Goal: Information Seeking & Learning: Learn about a topic

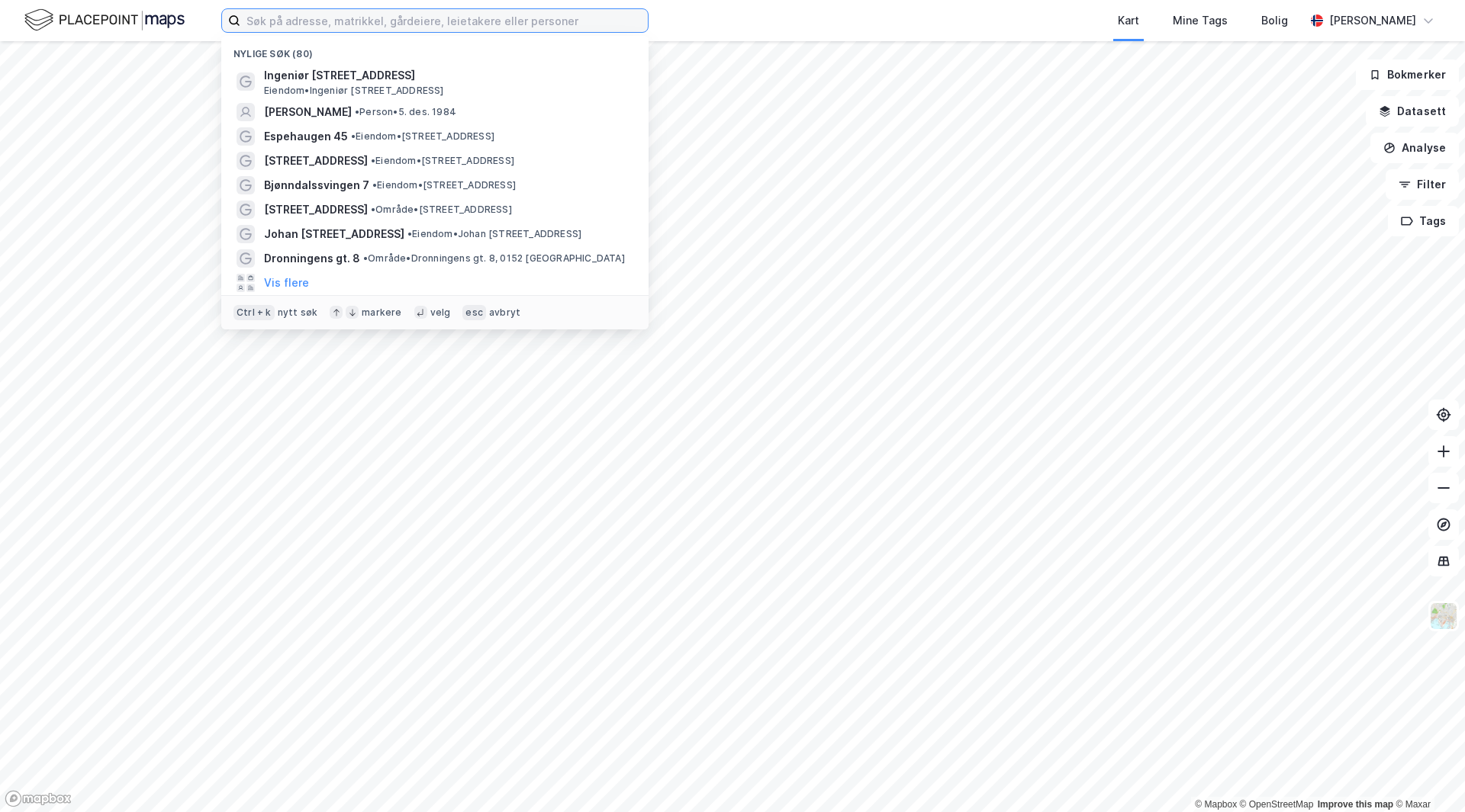
click at [411, 20] on input at bounding box center [444, 20] width 407 height 23
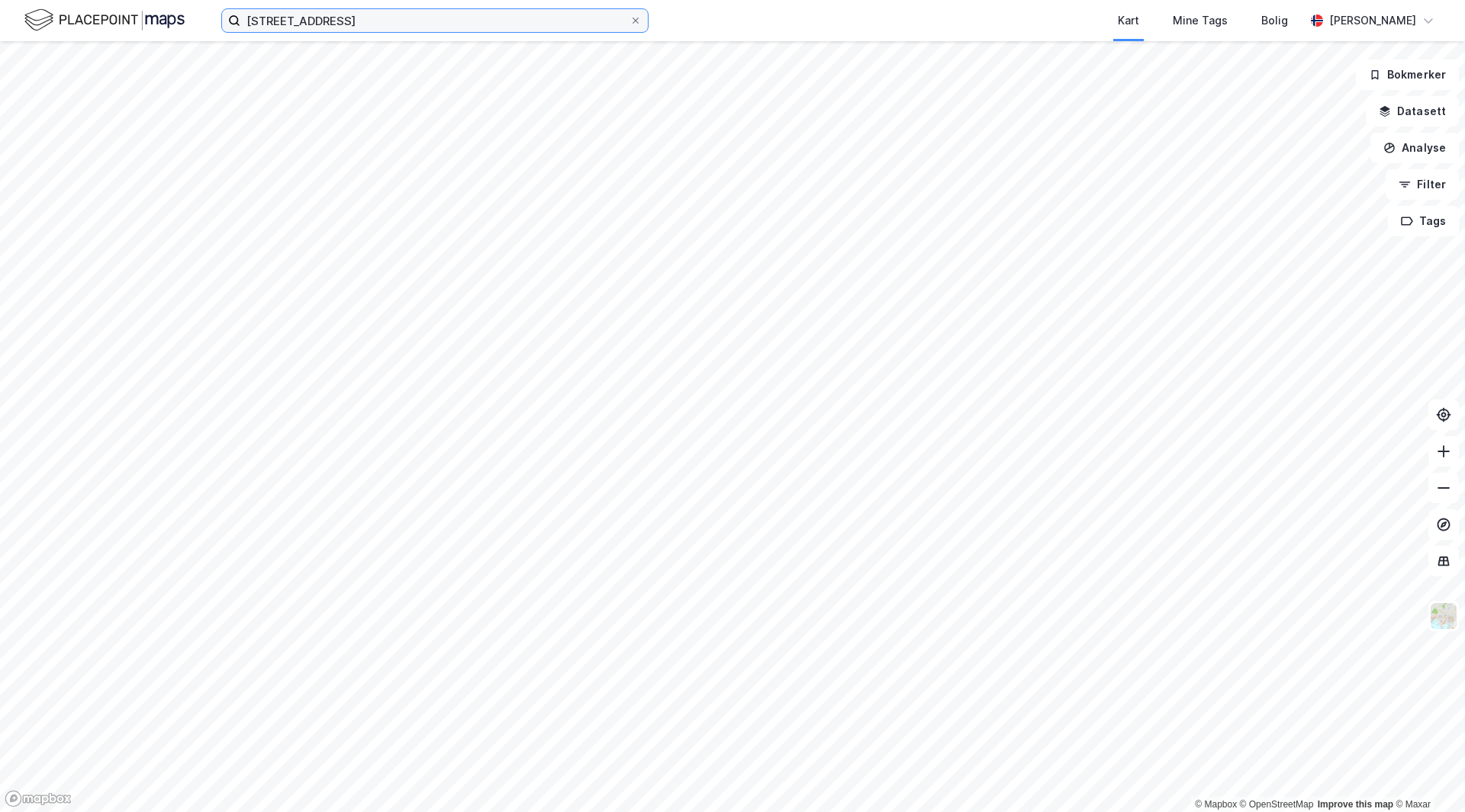
click at [393, 23] on input "[STREET_ADDRESS]" at bounding box center [435, 20] width 389 height 23
type input "[STREET_ADDRESS]"
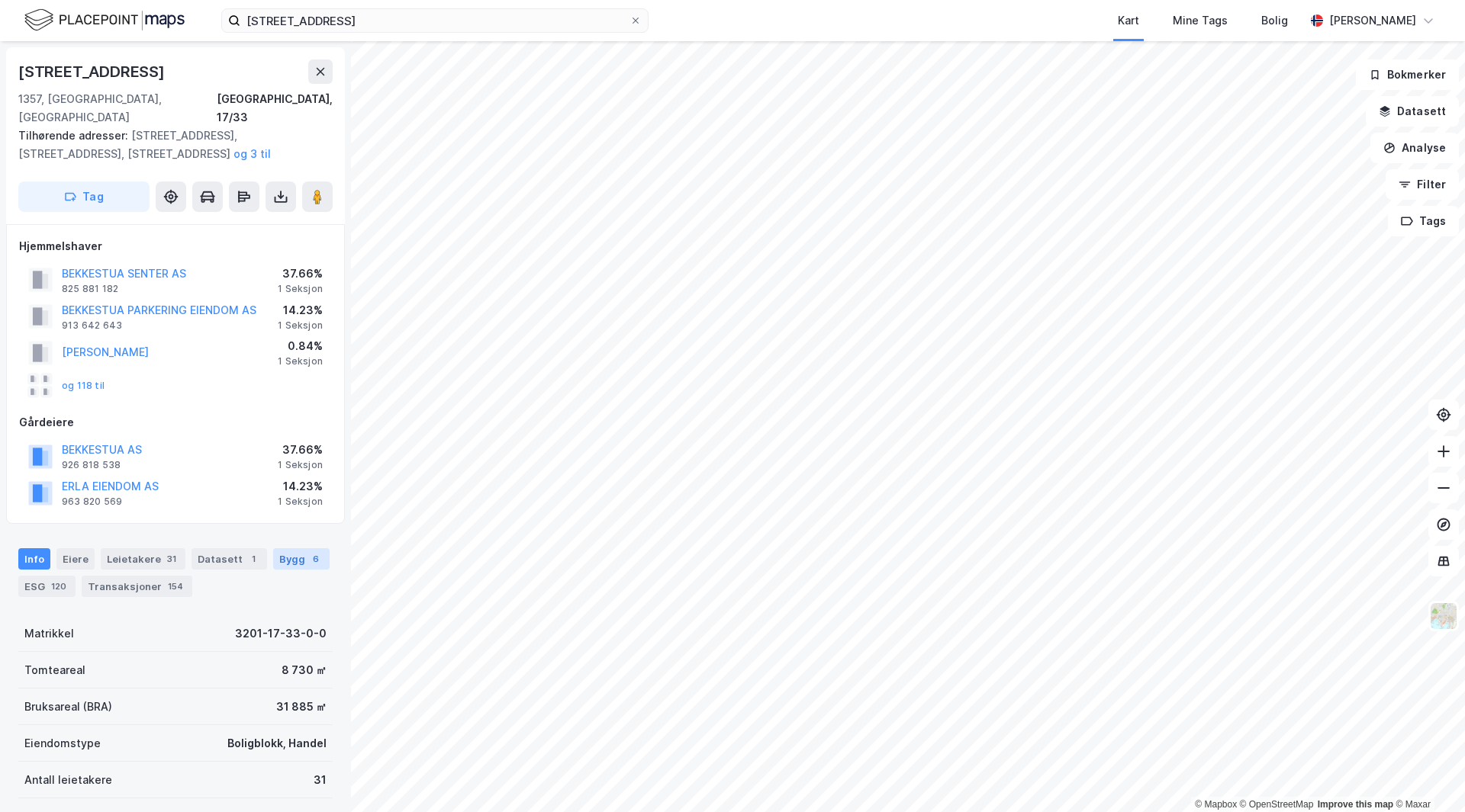
click at [273, 548] on div "Bygg 6" at bounding box center [301, 559] width 57 height 22
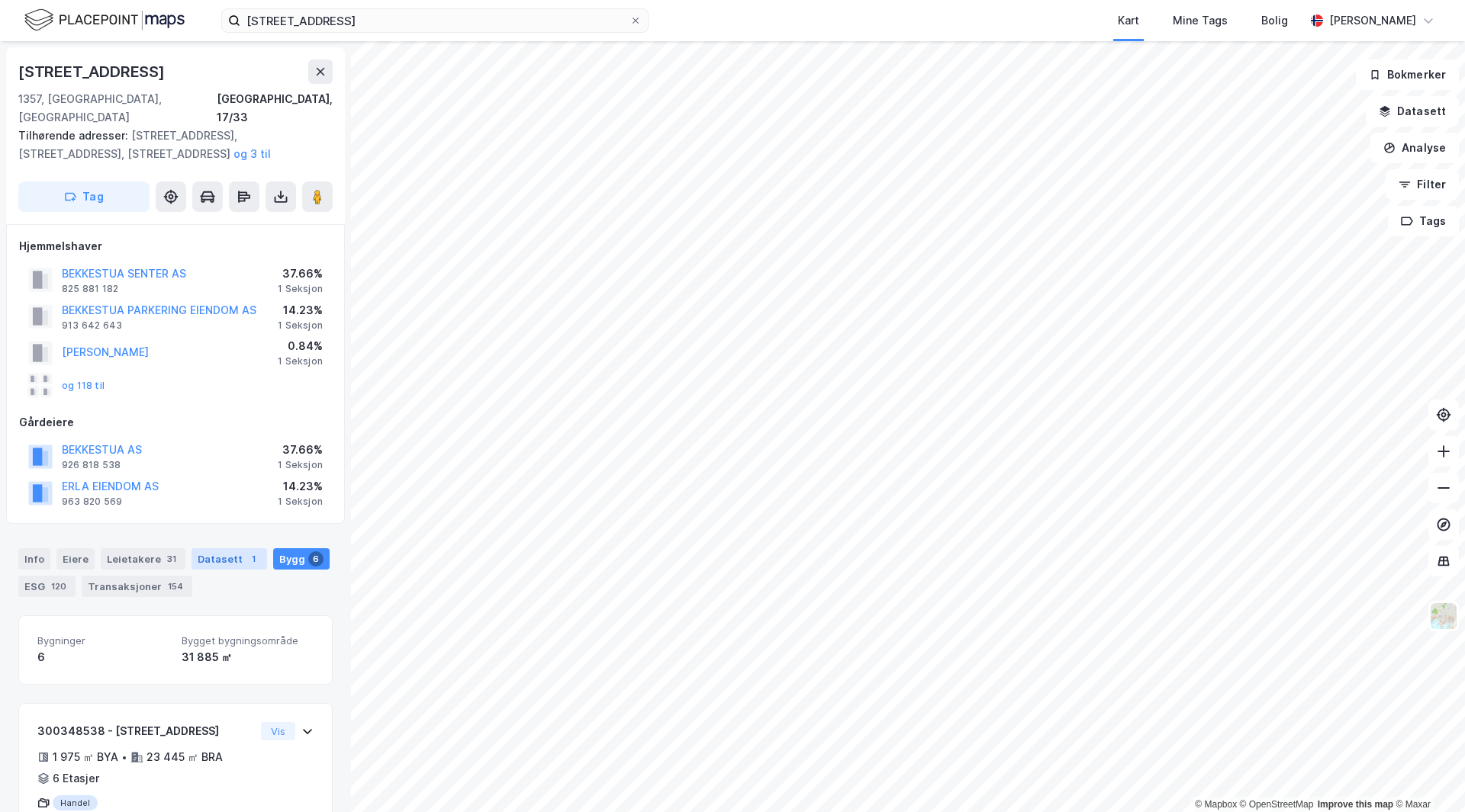
click at [217, 548] on div "Datasett 1" at bounding box center [230, 559] width 76 height 22
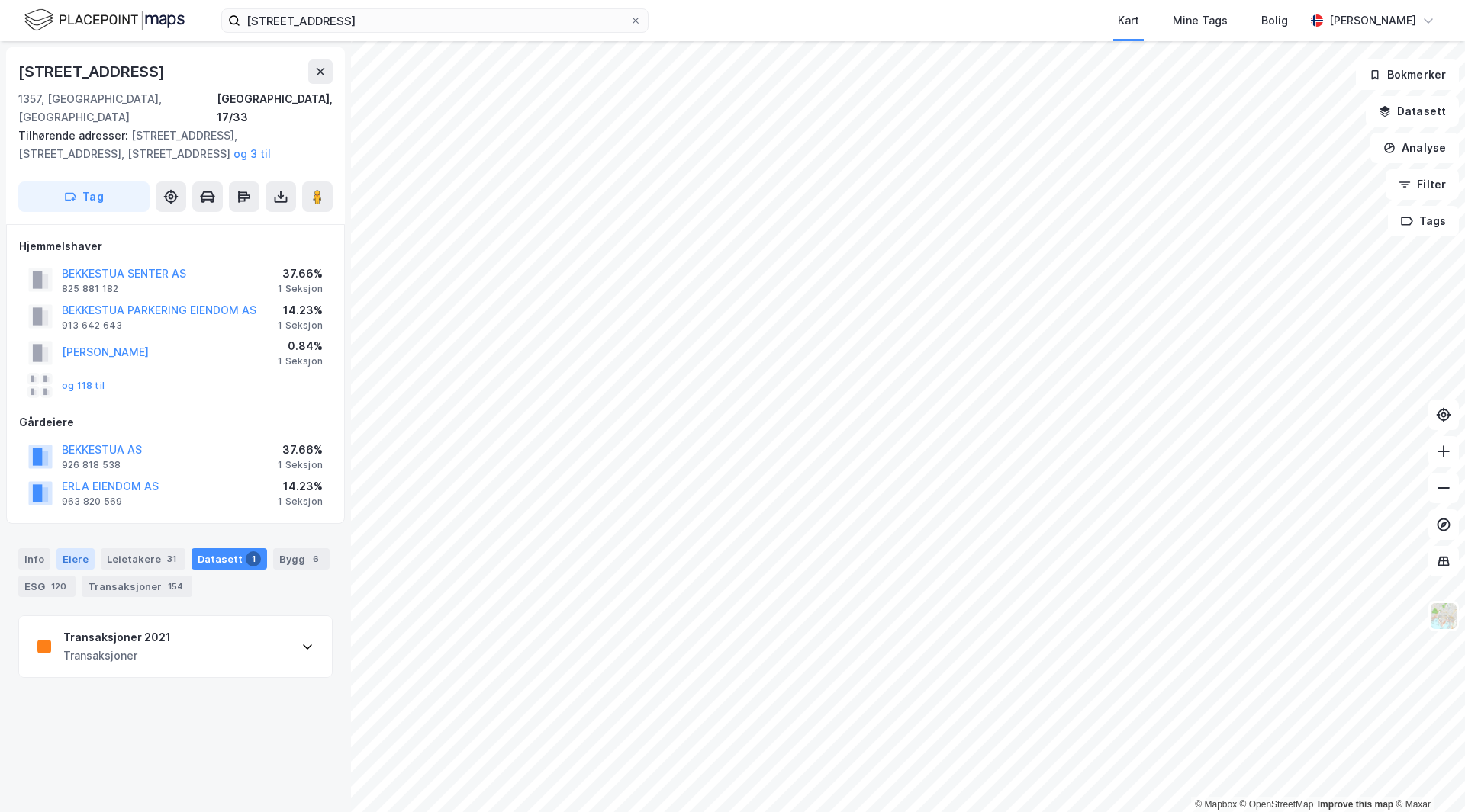
click at [76, 548] on div "Eiere" at bounding box center [76, 559] width 38 height 22
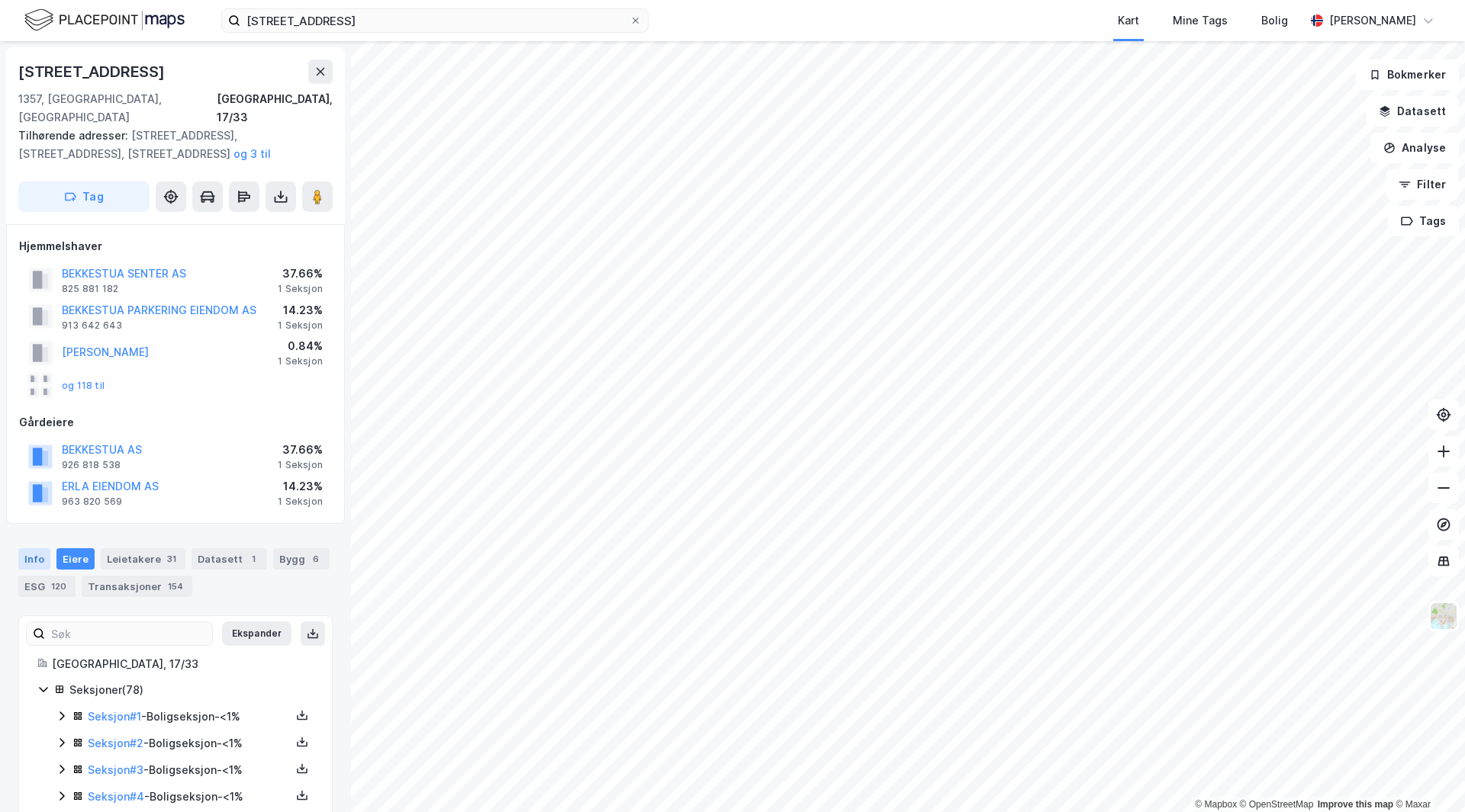
click at [39, 548] on div "Info" at bounding box center [34, 559] width 32 height 22
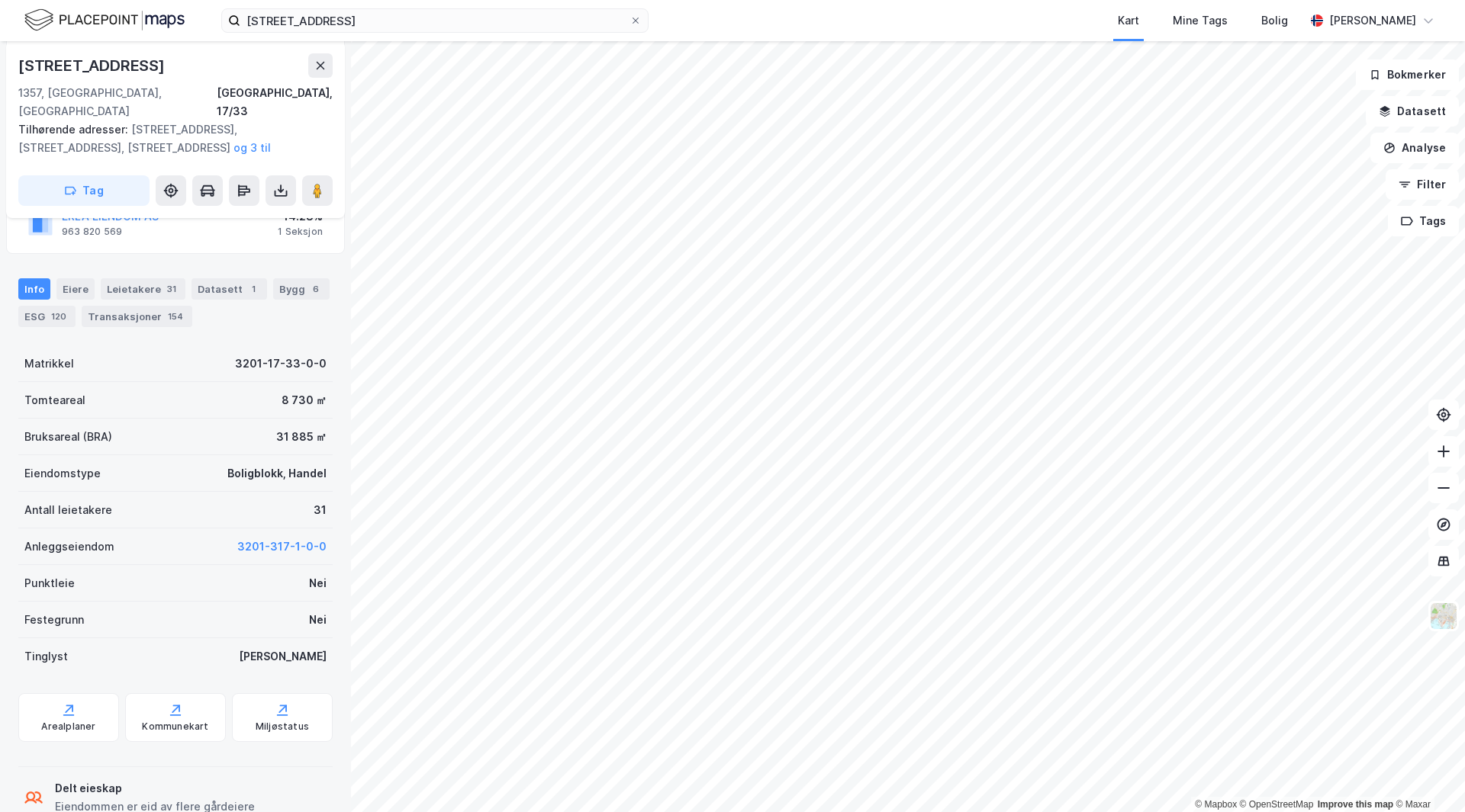
scroll to position [305, 0]
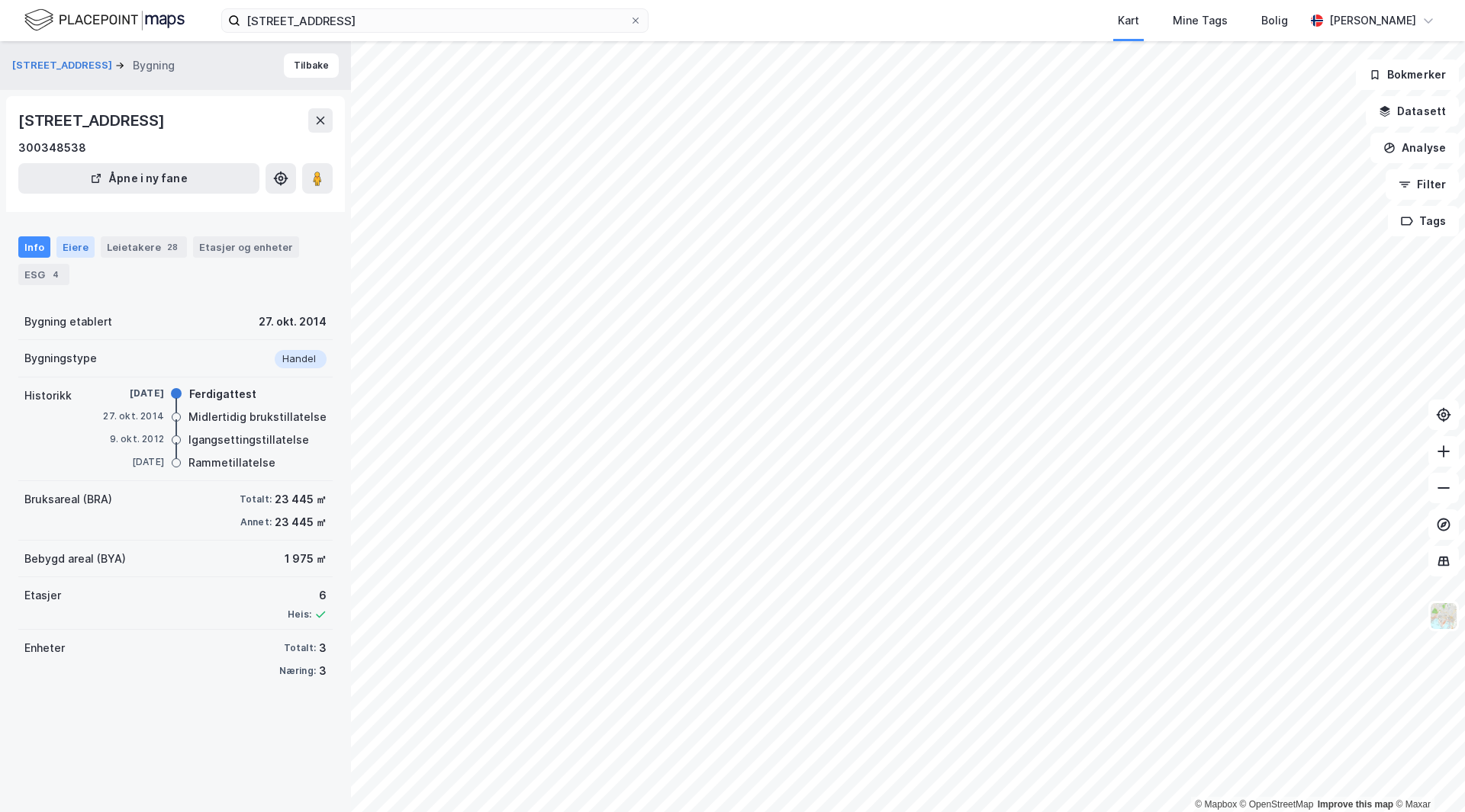
click at [77, 257] on div "Eiere" at bounding box center [76, 248] width 38 height 22
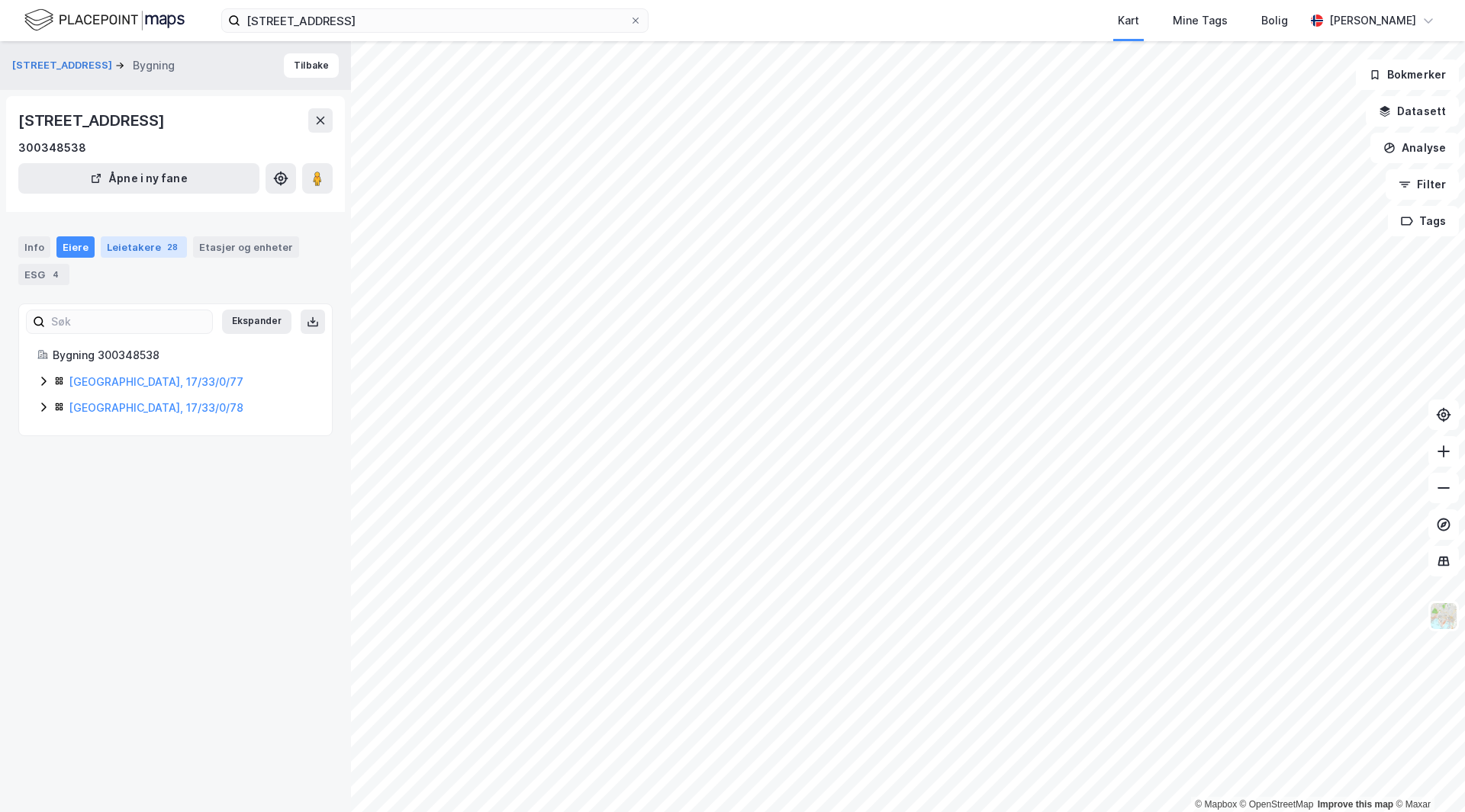
click at [138, 257] on div "Leietakere 28" at bounding box center [144, 248] width 86 height 22
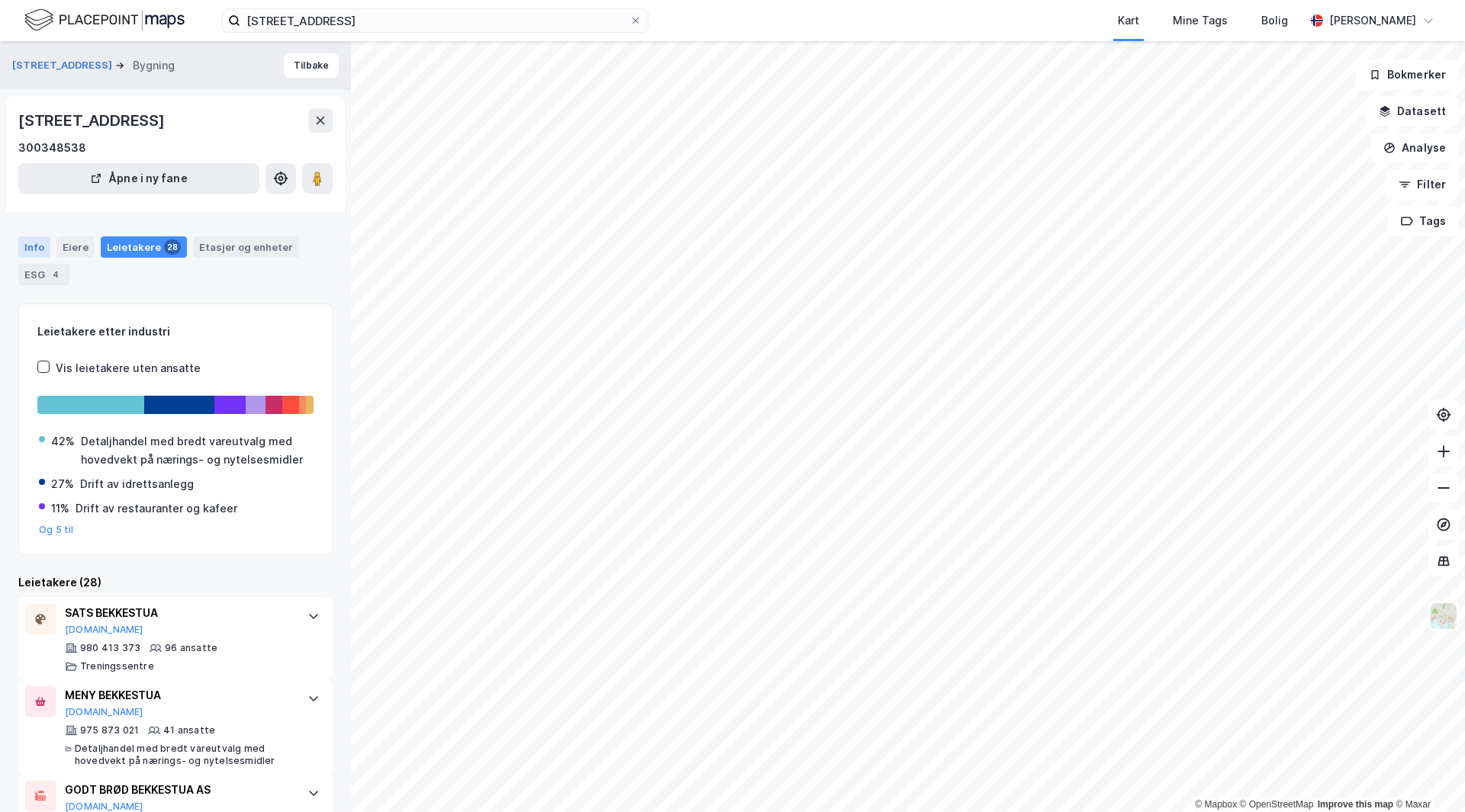
click at [40, 257] on div "Info" at bounding box center [34, 248] width 32 height 22
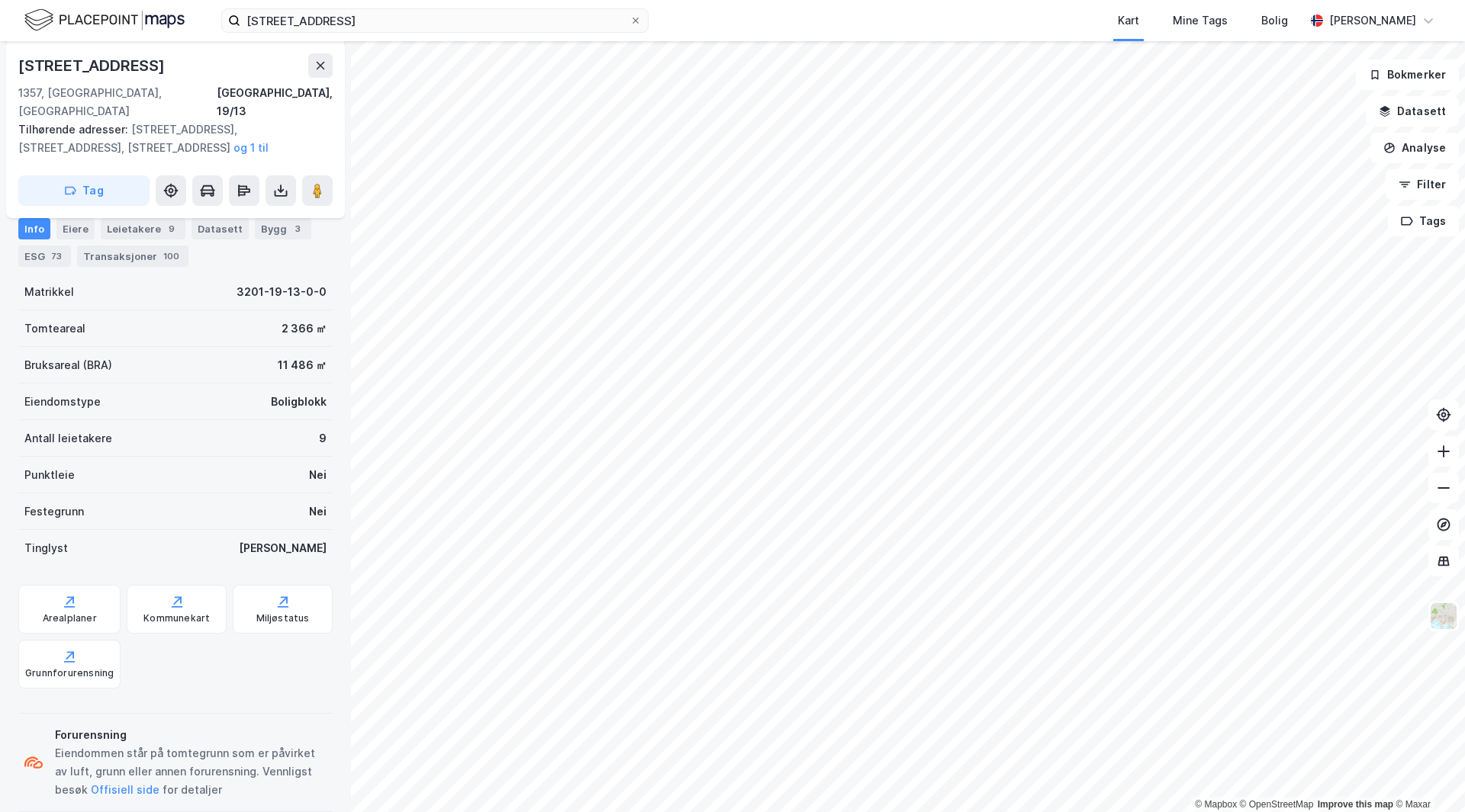
scroll to position [305, 0]
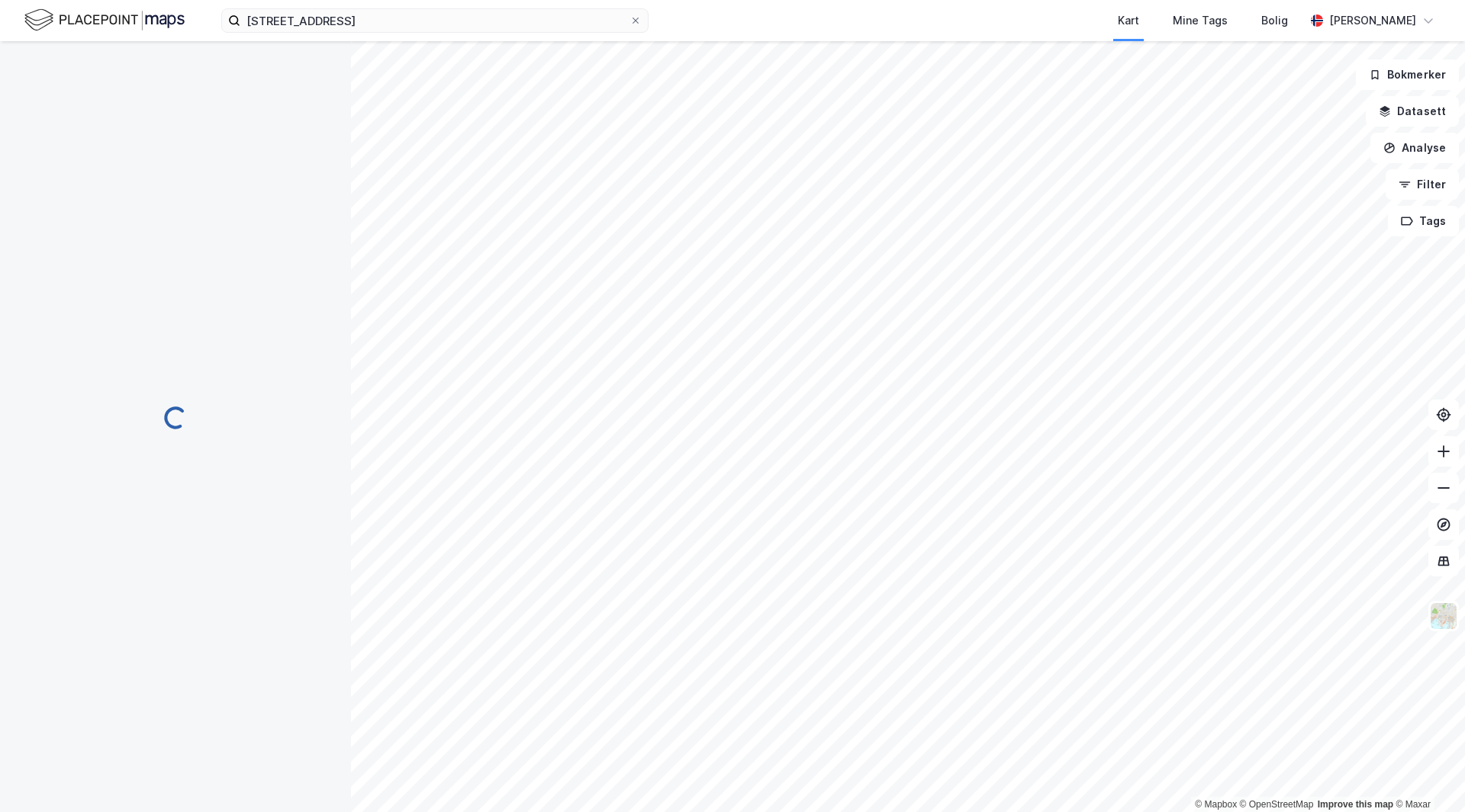
scroll to position [18, 0]
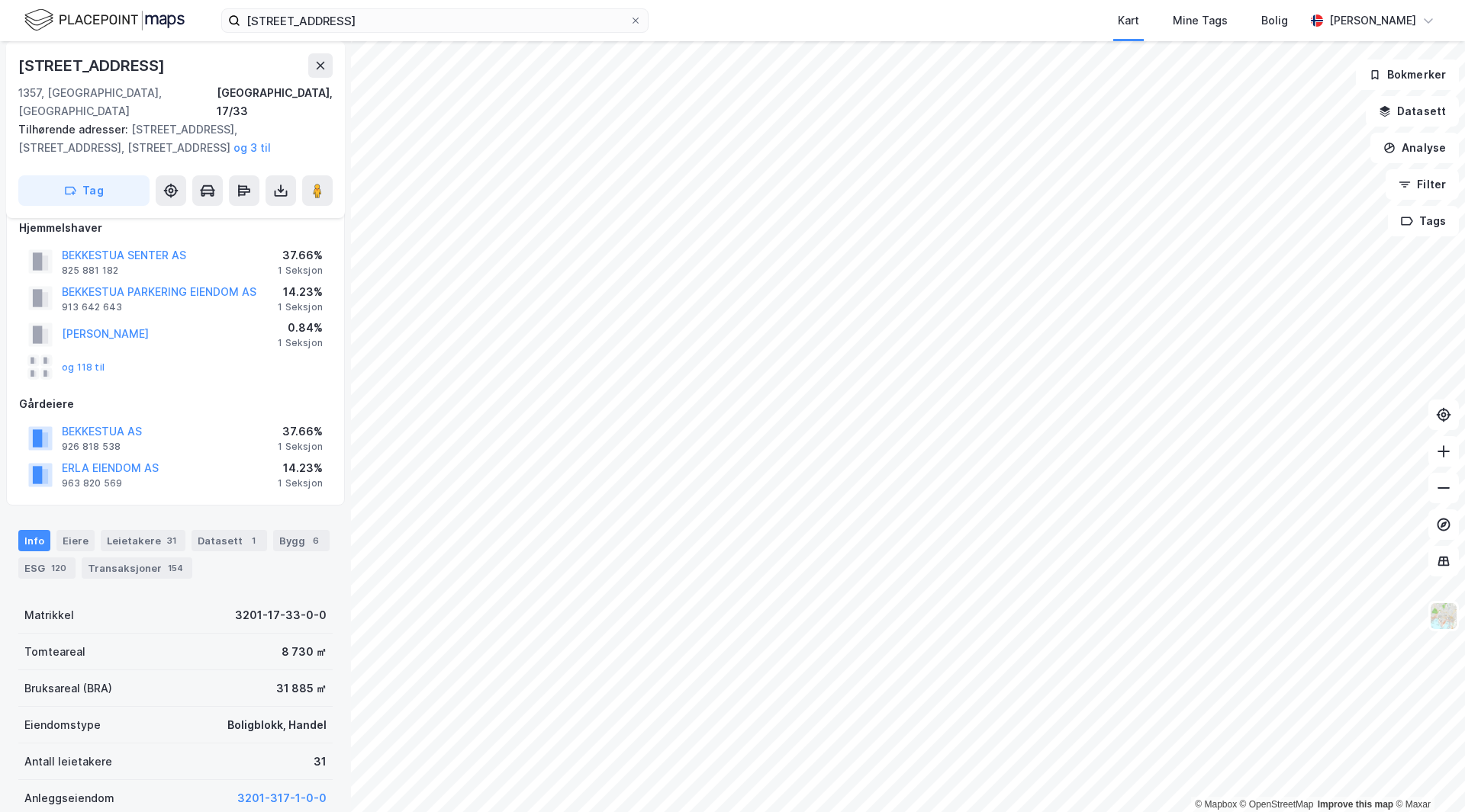
scroll to position [18, 0]
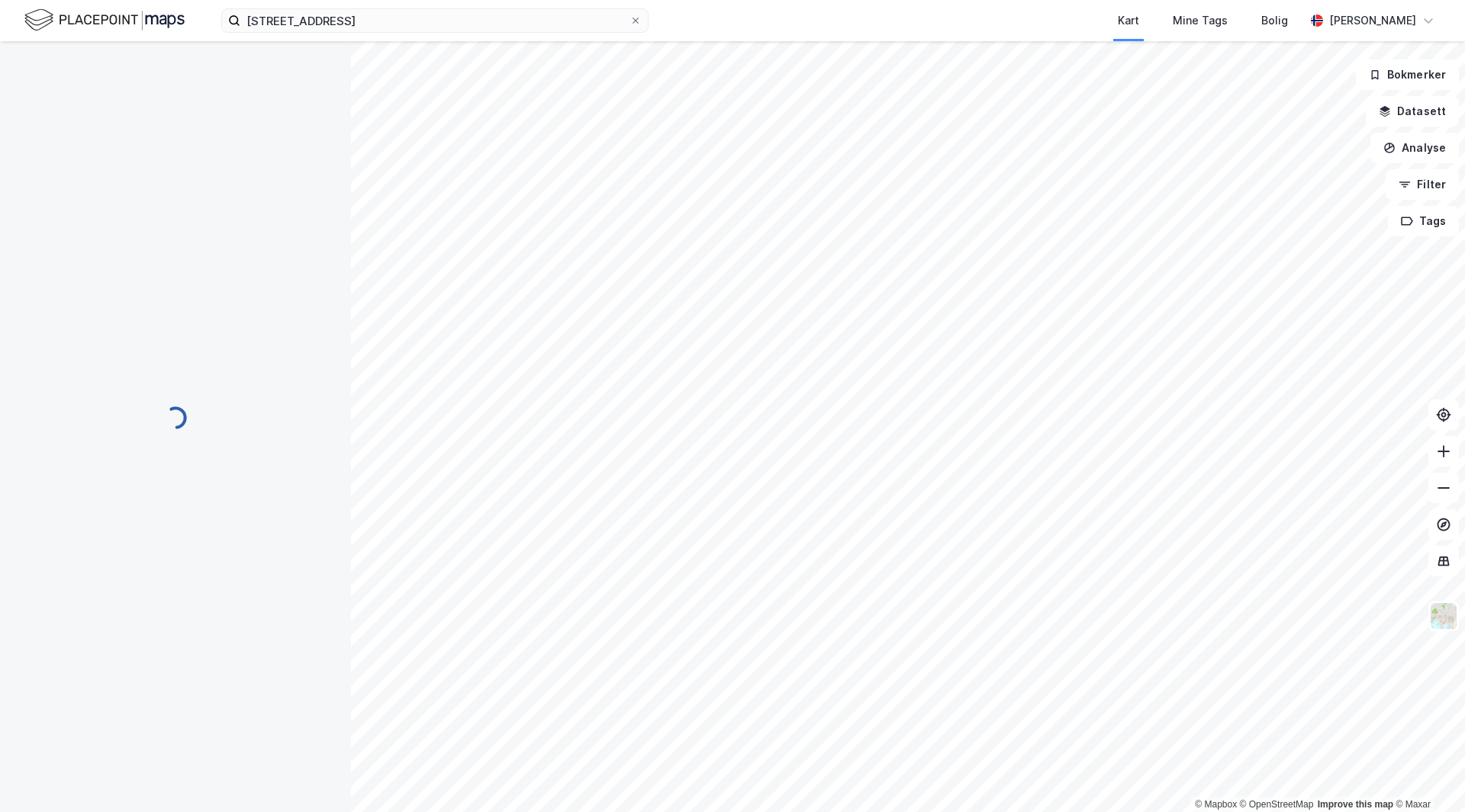
scroll to position [18, 0]
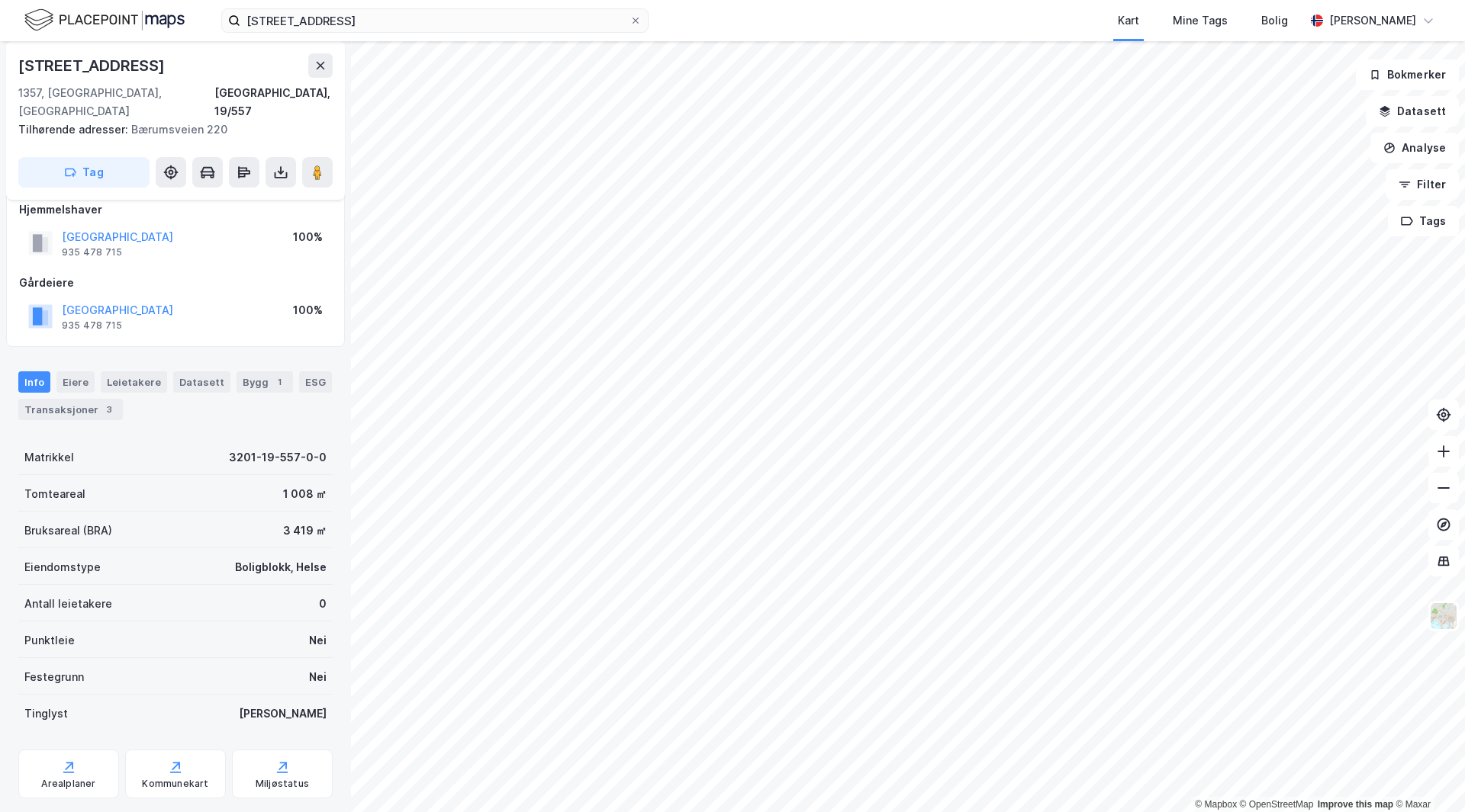
scroll to position [18, 0]
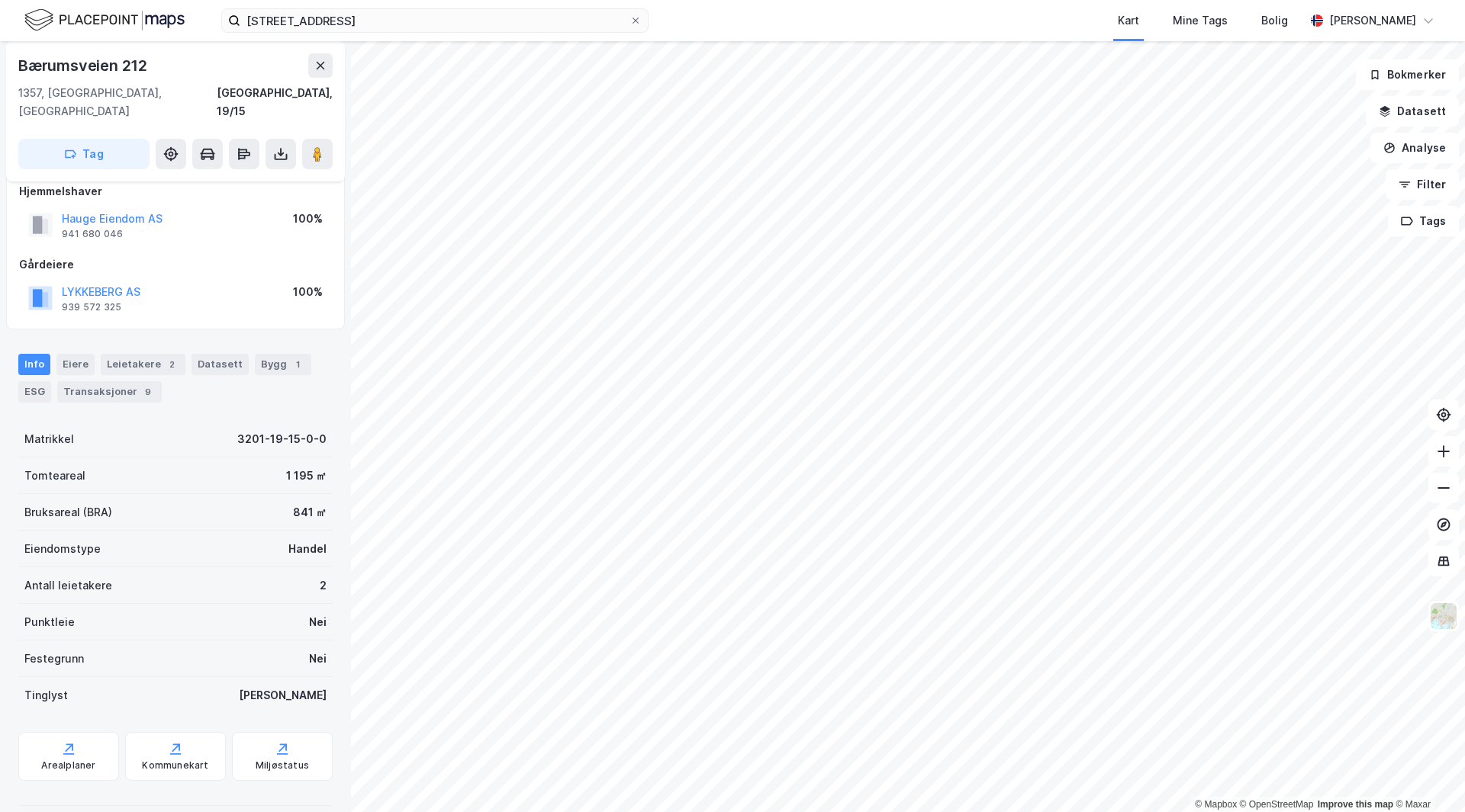
scroll to position [18, 0]
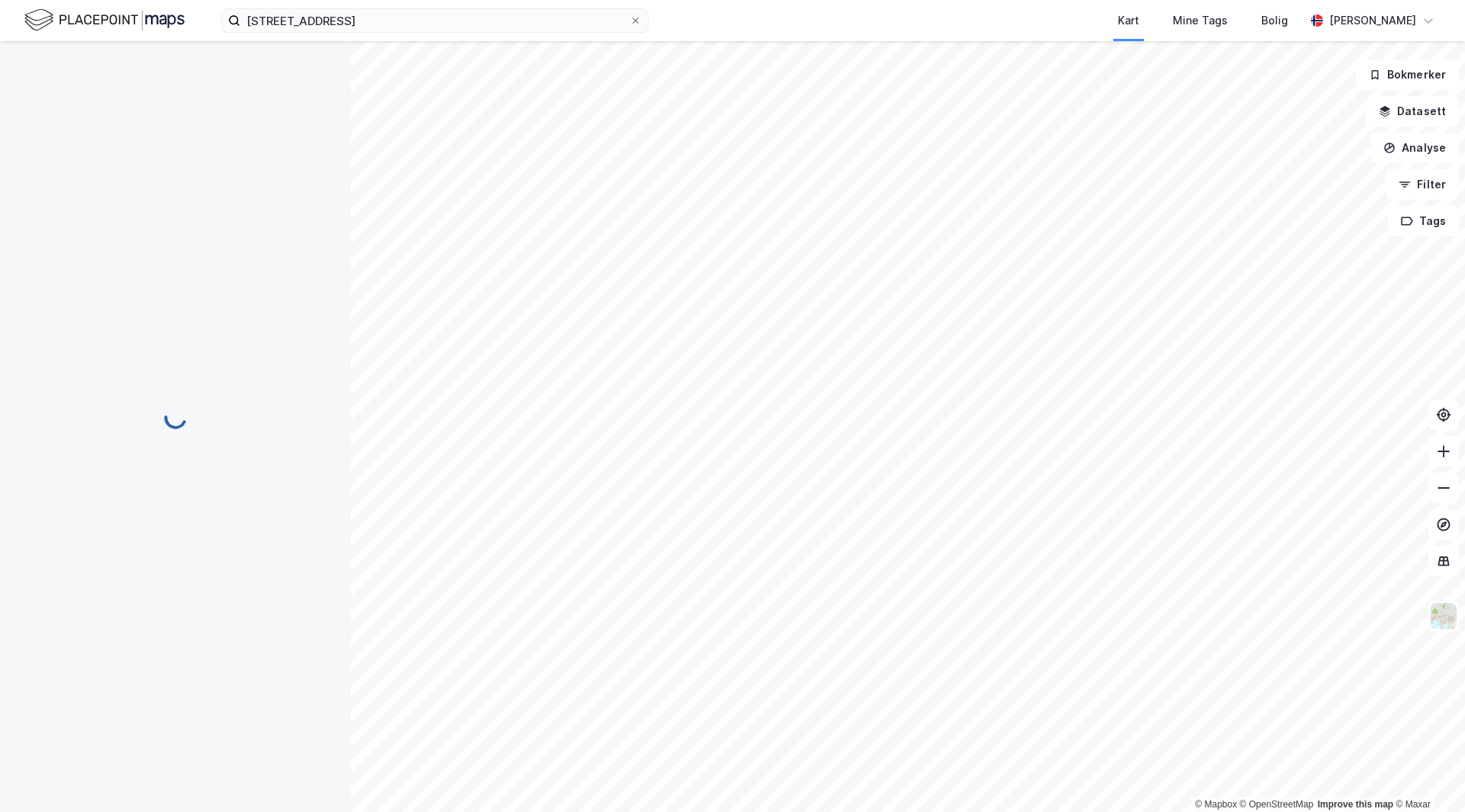
scroll to position [18, 0]
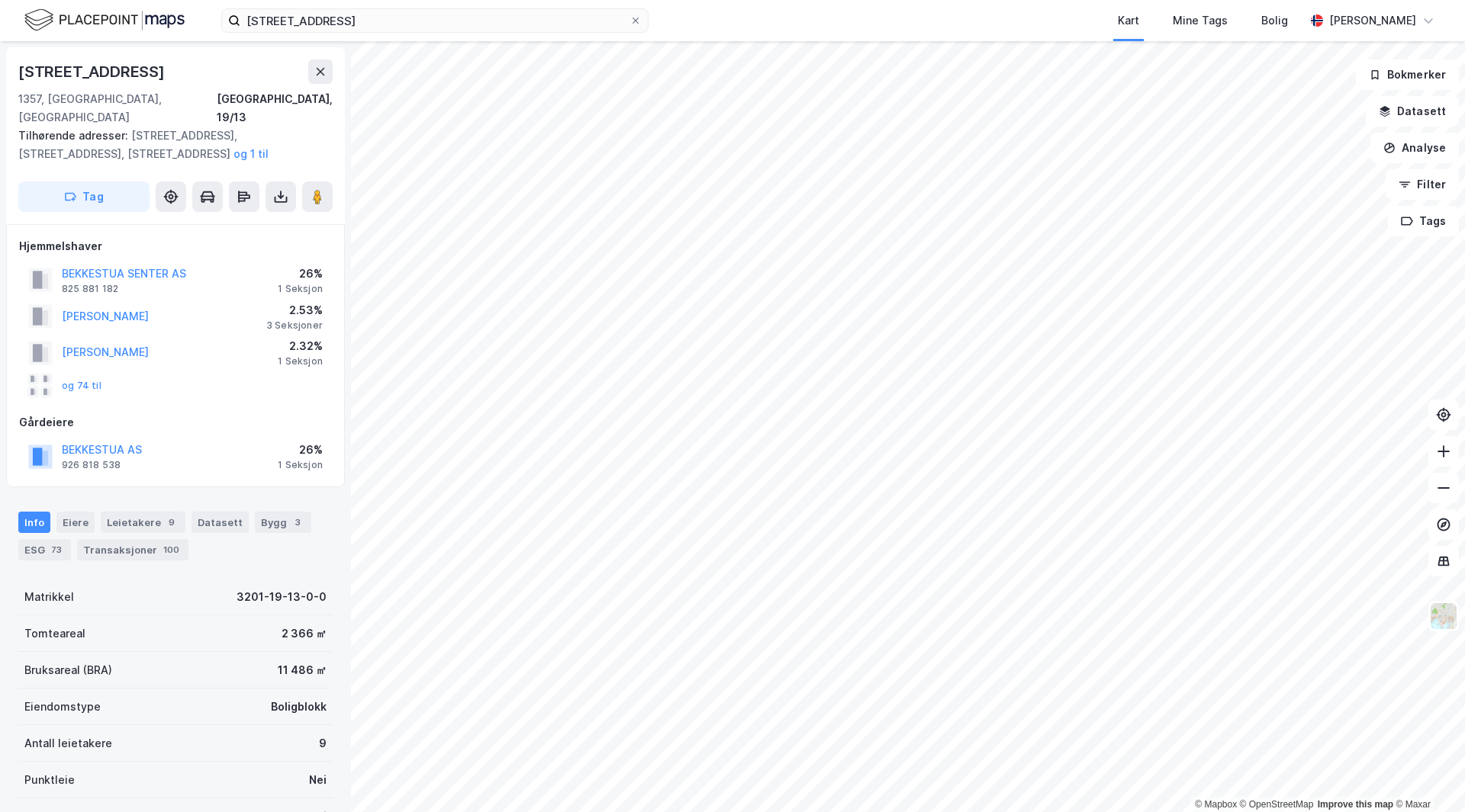
scroll to position [18, 0]
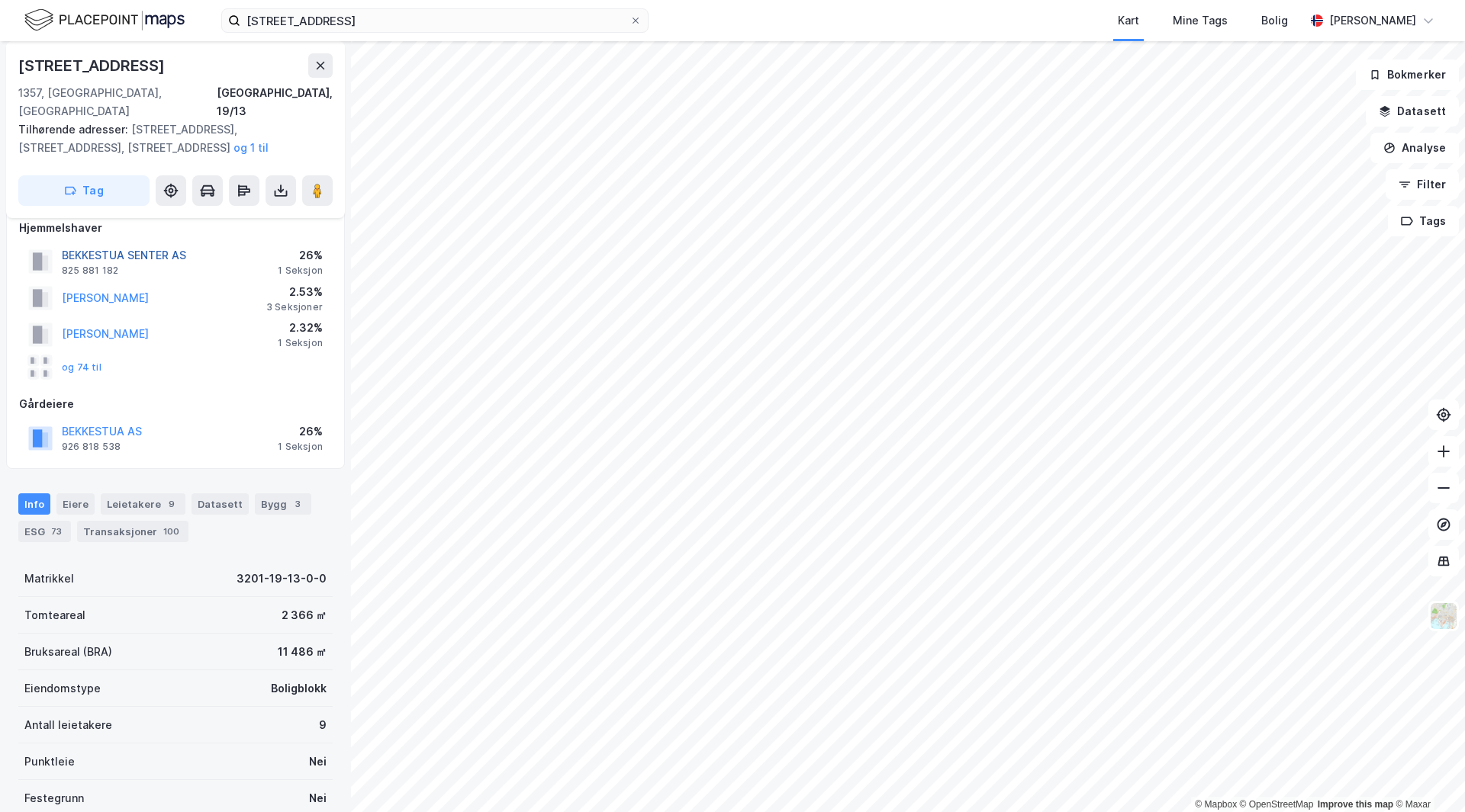
click at [0, 0] on button "BEKKESTUA SENTER AS" at bounding box center [0, 0] width 0 height 0
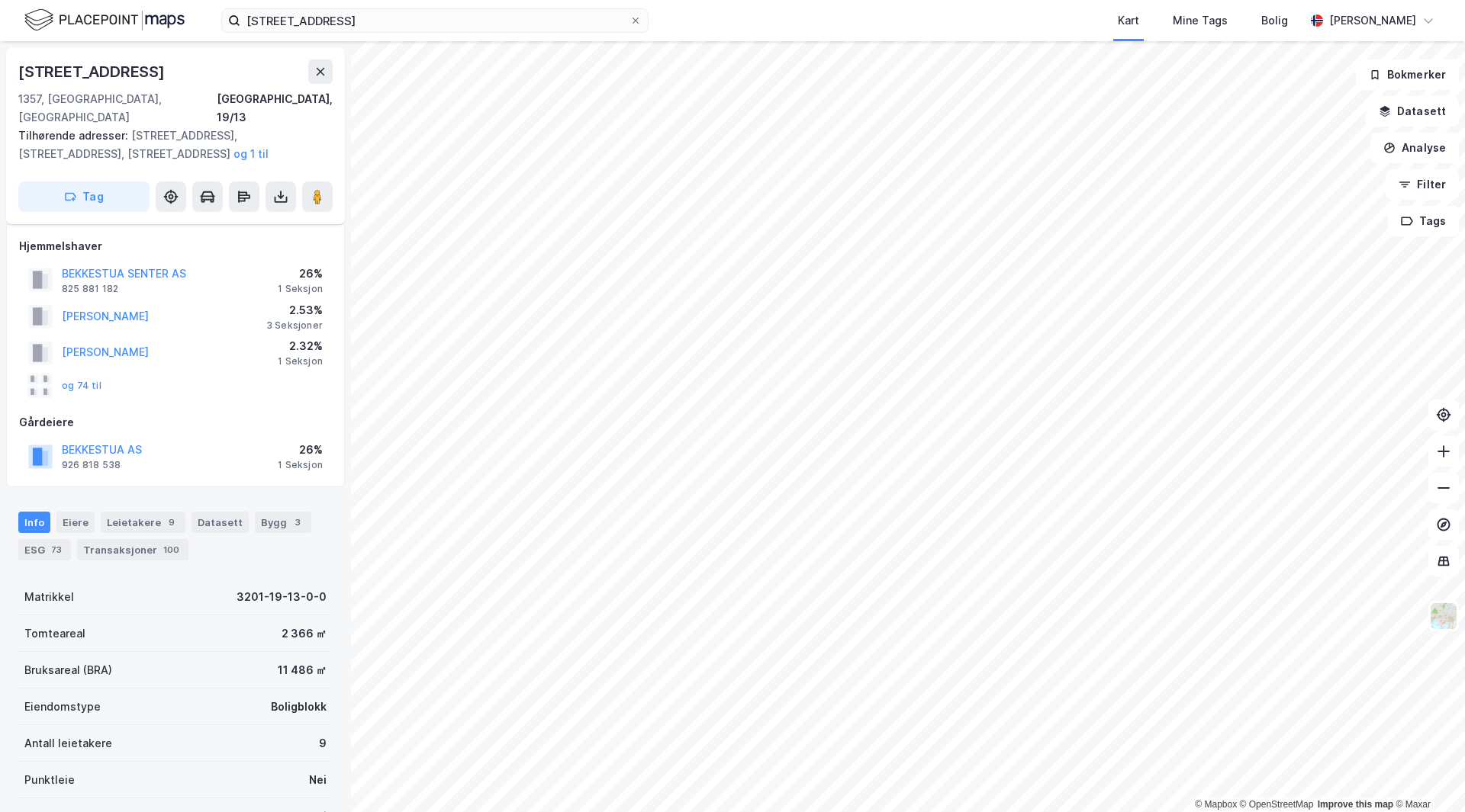
scroll to position [18, 0]
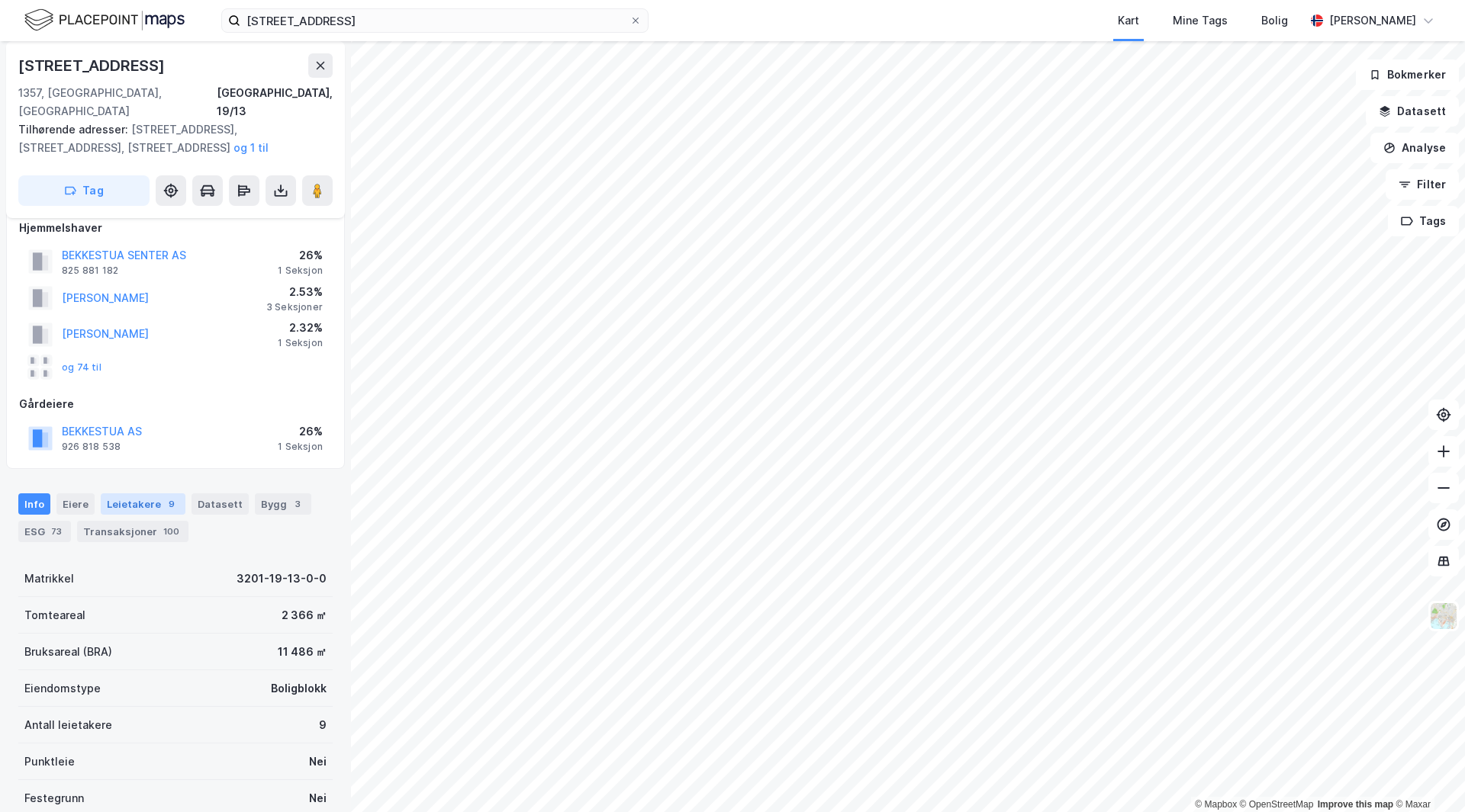
click at [130, 493] on div "Leietakere 9" at bounding box center [143, 504] width 85 height 22
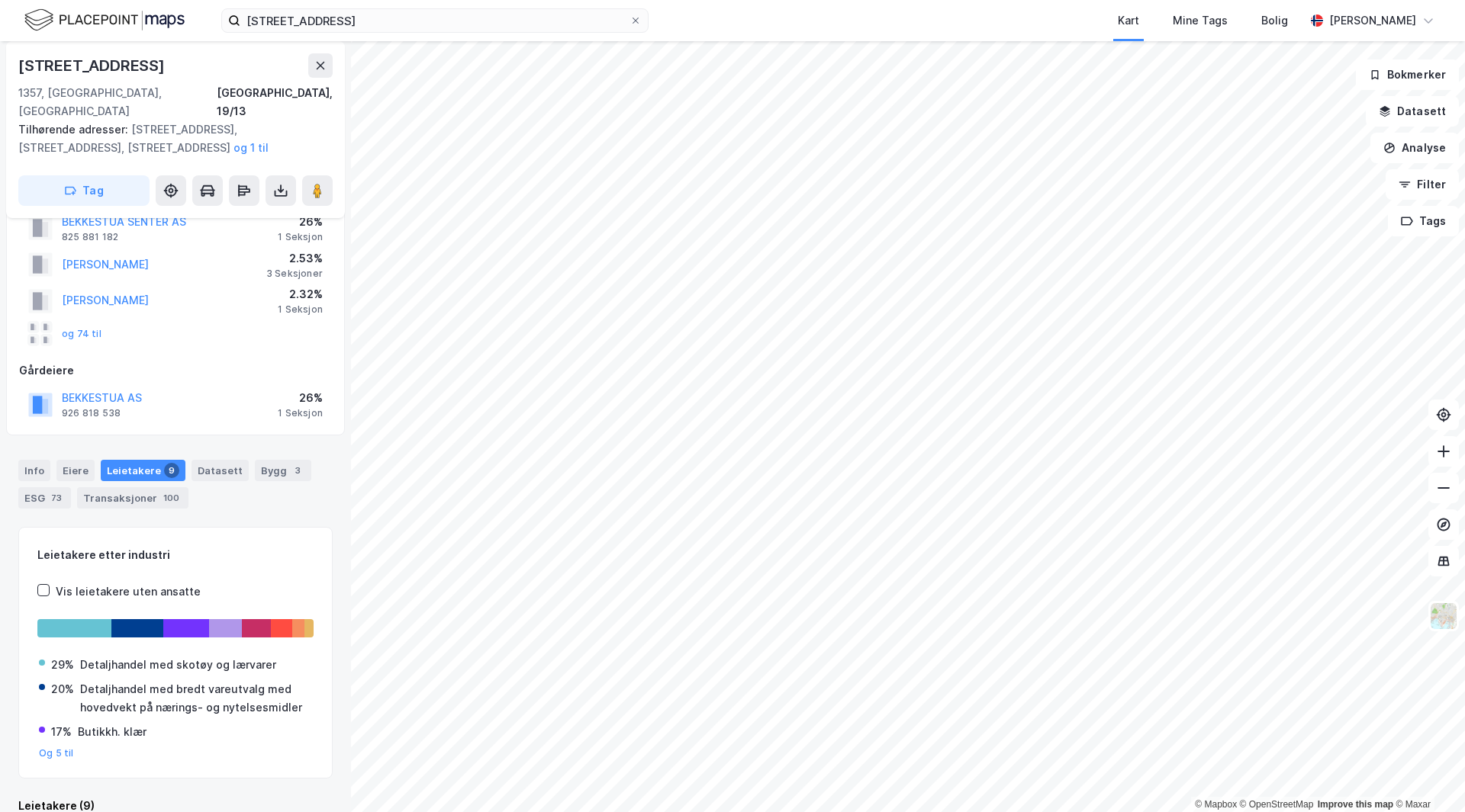
scroll to position [61, 0]
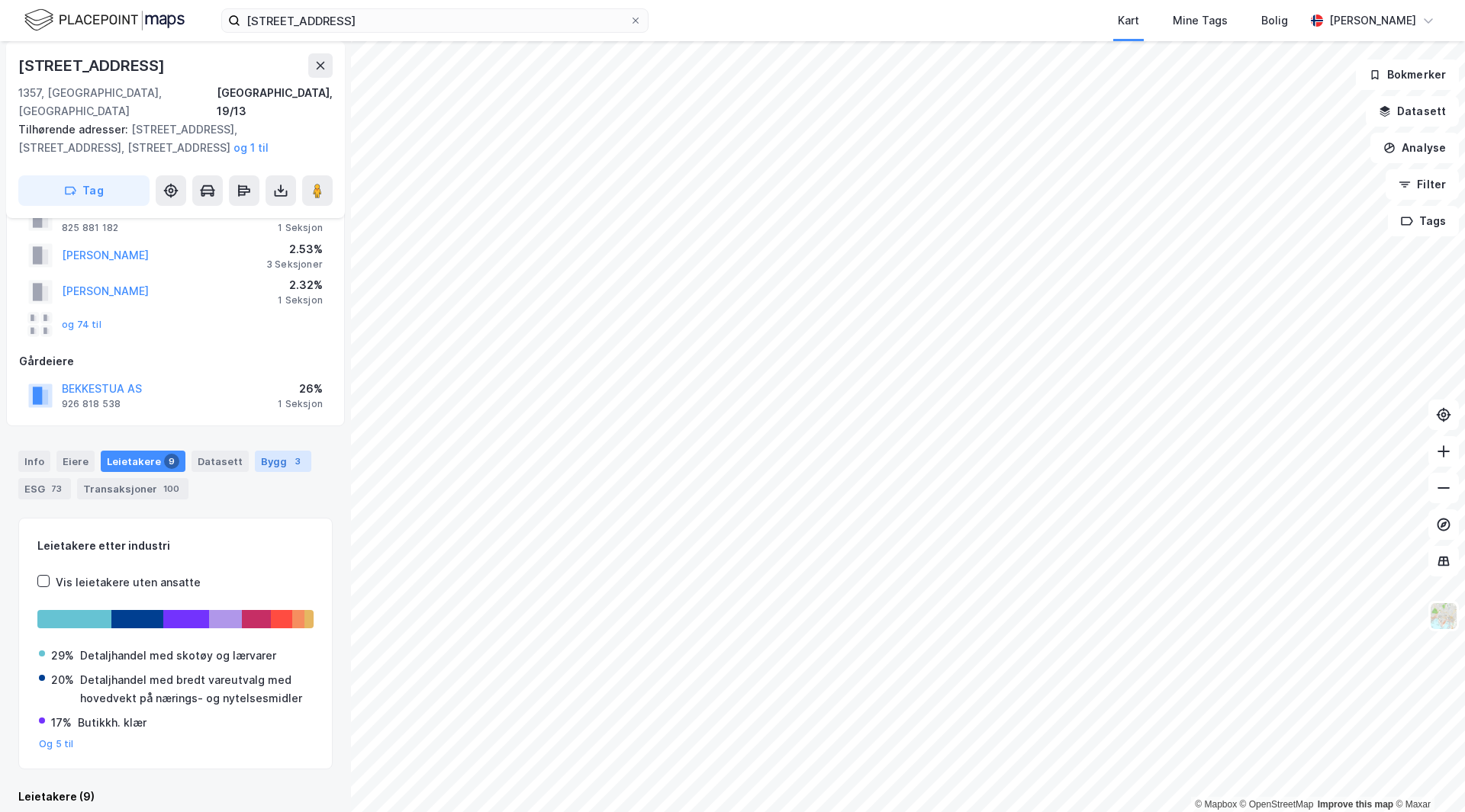
click at [260, 451] on div "Bygg 3" at bounding box center [283, 462] width 57 height 22
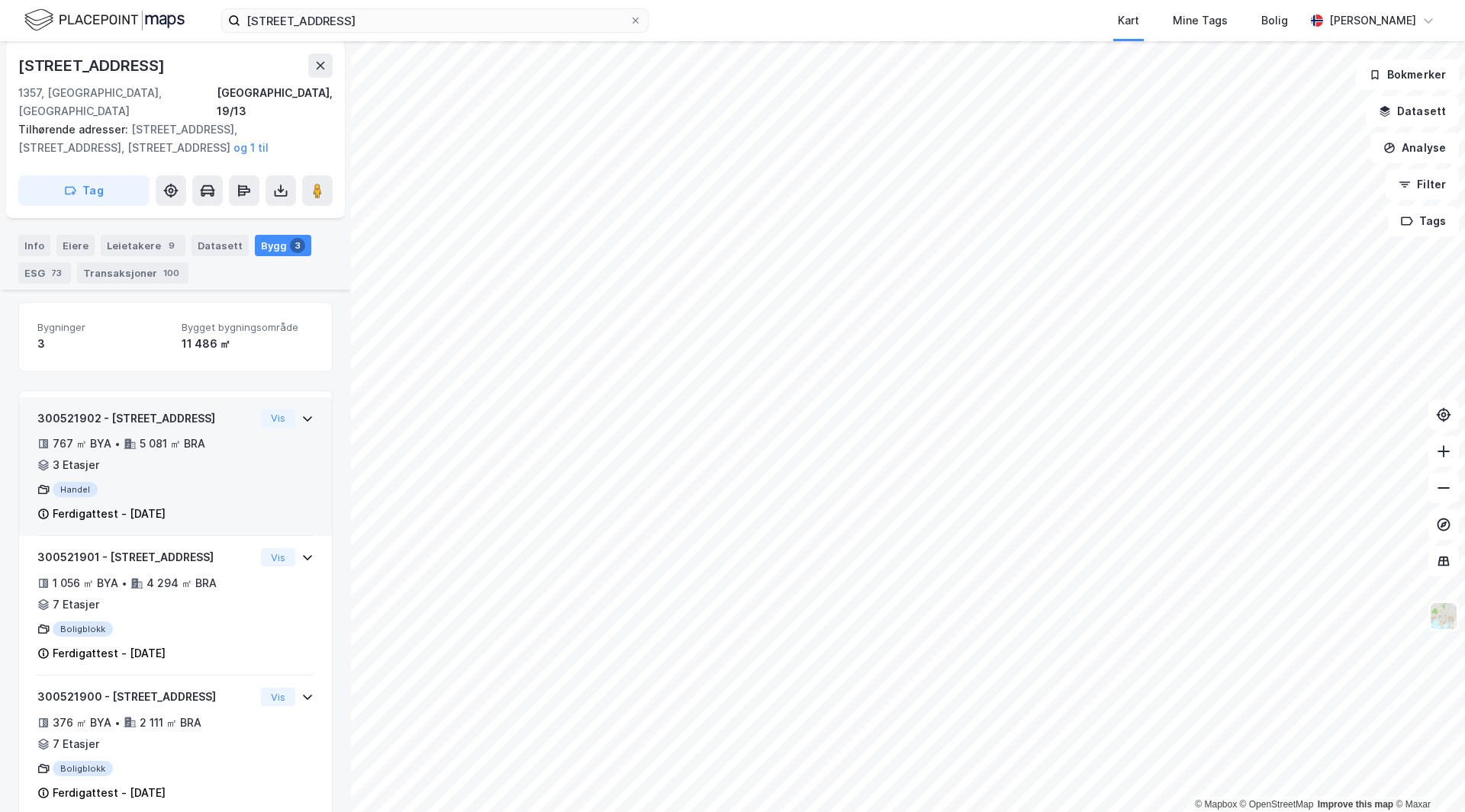
scroll to position [286, 0]
